Goal: Information Seeking & Learning: Learn about a topic

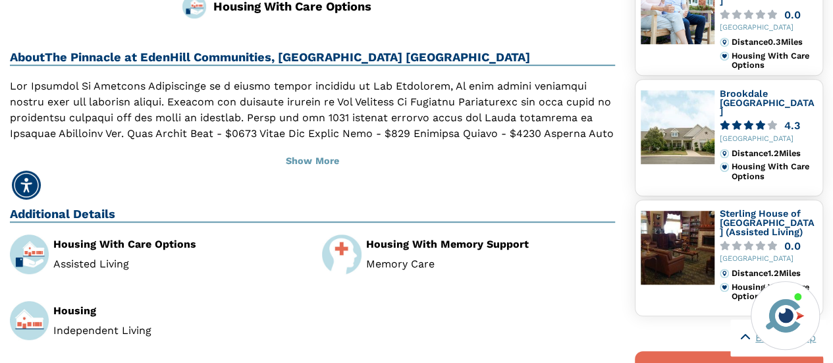
scroll to position [395, 0]
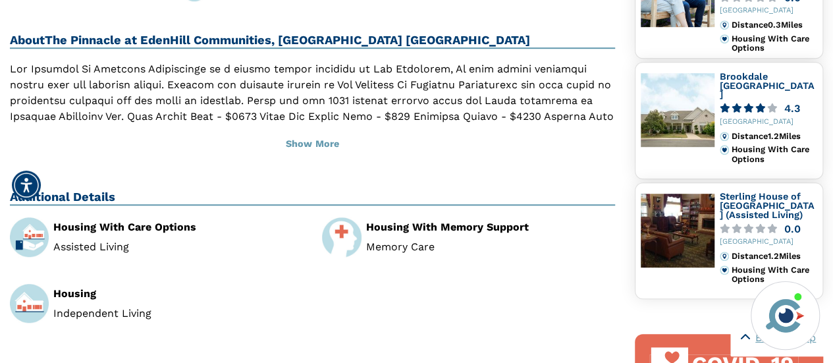
click at [96, 308] on li "Independent Living" at bounding box center [177, 313] width 249 height 11
click at [39, 284] on img at bounding box center [29, 303] width 39 height 39
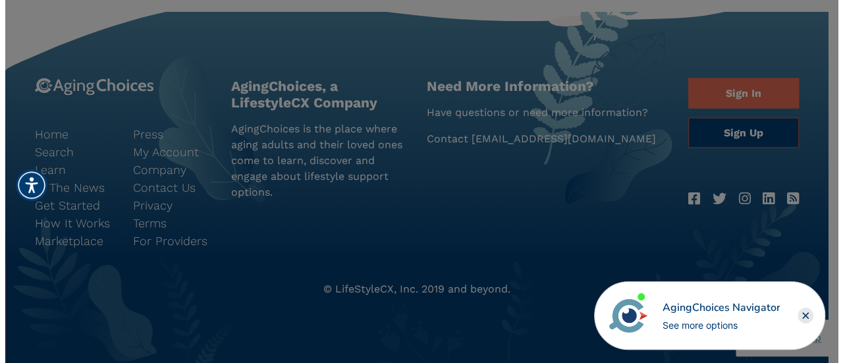
scroll to position [843, 0]
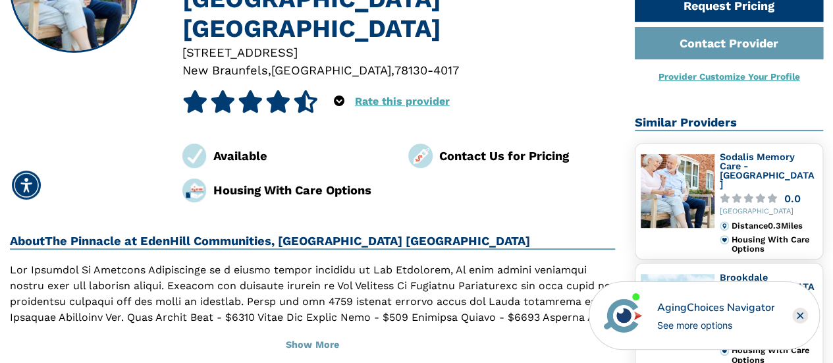
scroll to position [198, 0]
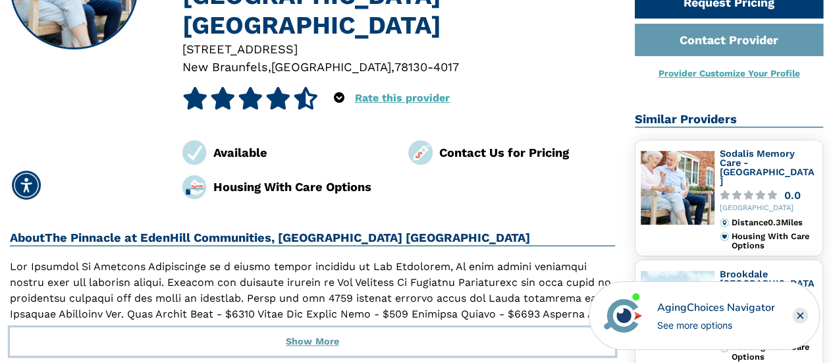
click at [294, 327] on button "Show More" at bounding box center [312, 341] width 605 height 29
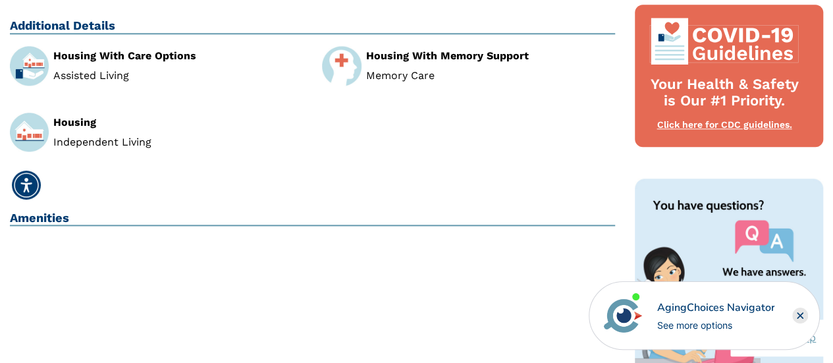
scroll to position [461, 0]
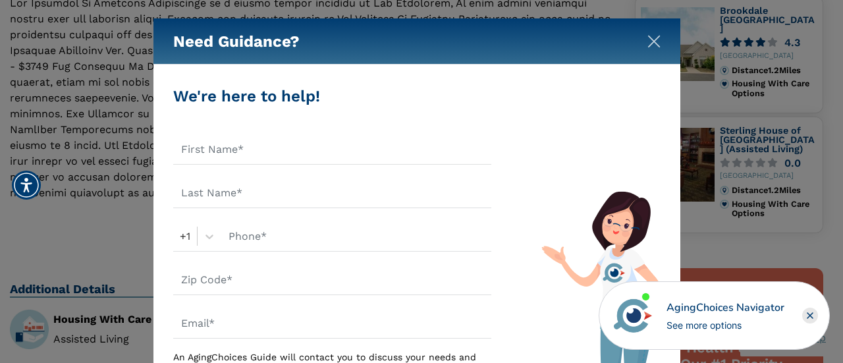
click at [650, 40] on img "Close" at bounding box center [654, 41] width 13 height 13
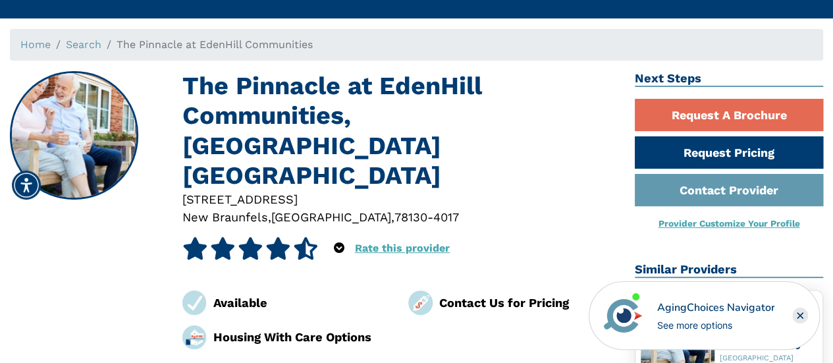
scroll to position [0, 0]
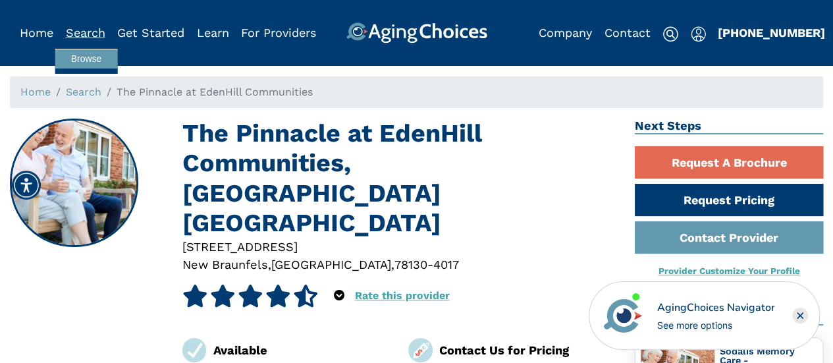
click at [90, 30] on link "Search" at bounding box center [86, 33] width 40 height 14
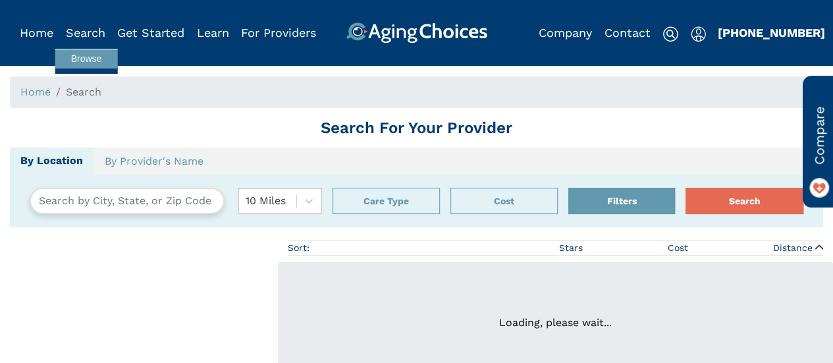
type input "Webster, Texas, USA 77598"
